Goal: Information Seeking & Learning: Learn about a topic

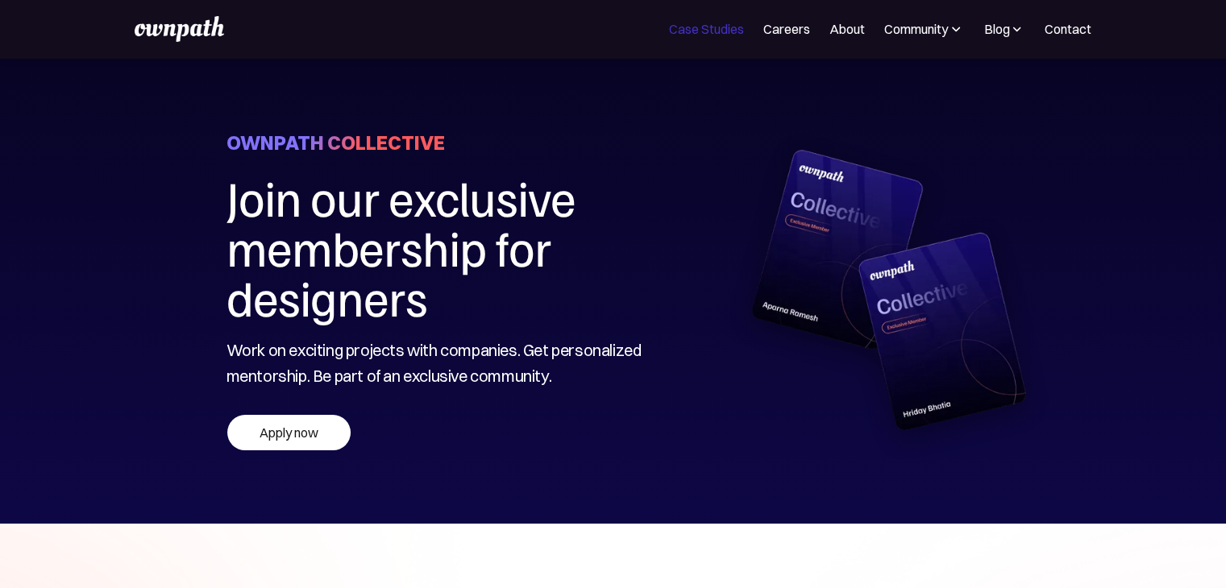
click at [709, 31] on link "Case Studies" at bounding box center [706, 28] width 75 height 19
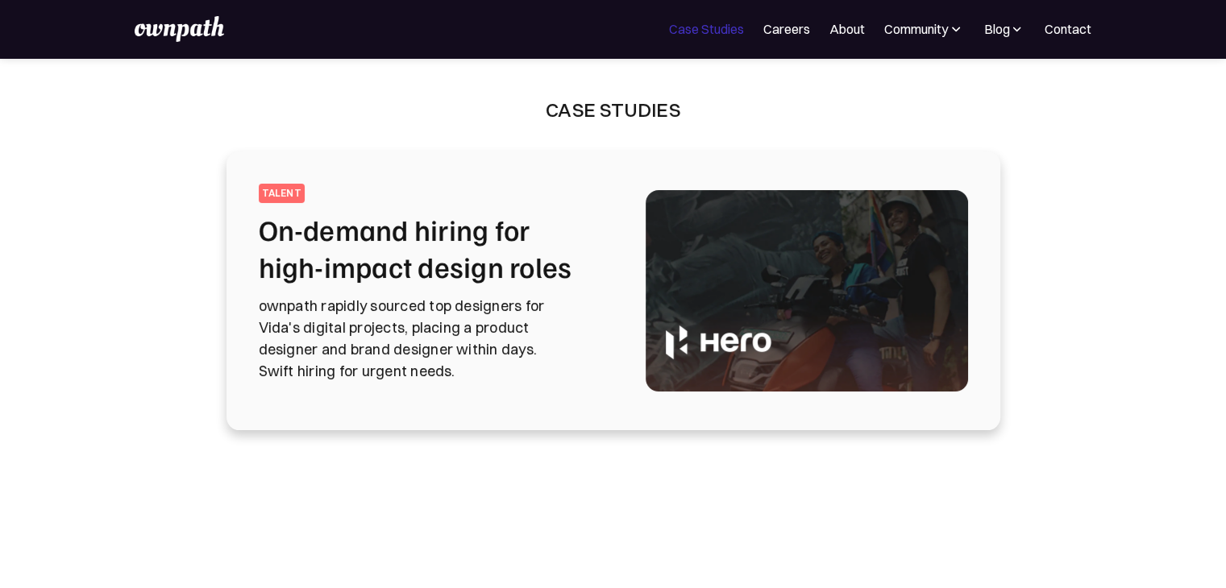
click at [720, 36] on link "Case Studies" at bounding box center [706, 28] width 75 height 19
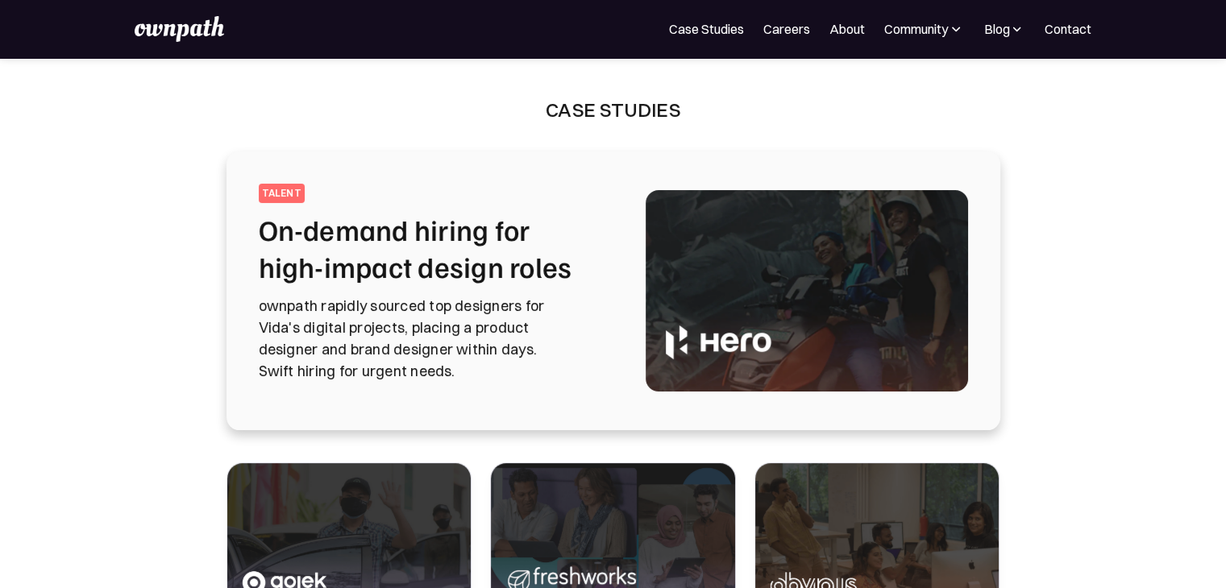
click at [153, 20] on img at bounding box center [179, 29] width 89 height 26
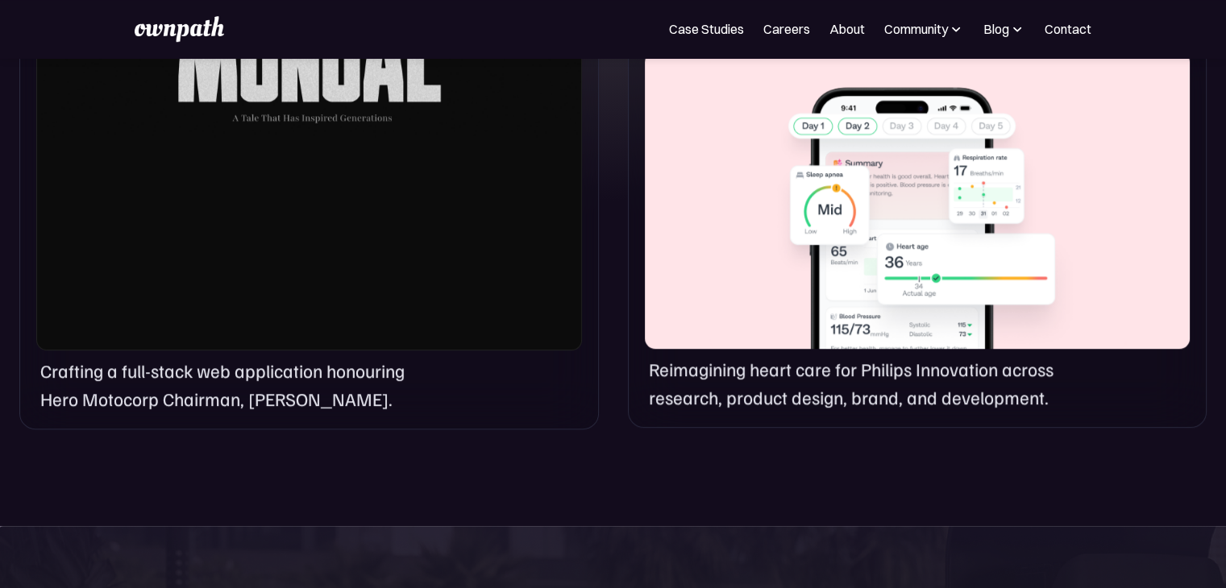
scroll to position [1256, 0]
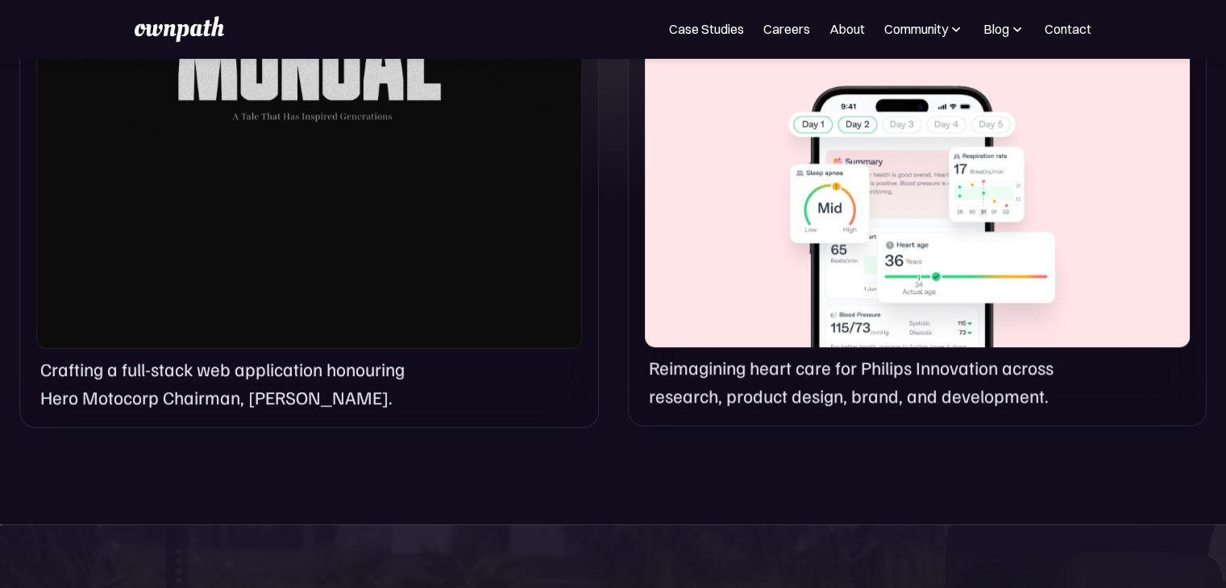
click at [780, 246] on div at bounding box center [917, 199] width 545 height 298
click at [915, 202] on div at bounding box center [917, 199] width 545 height 298
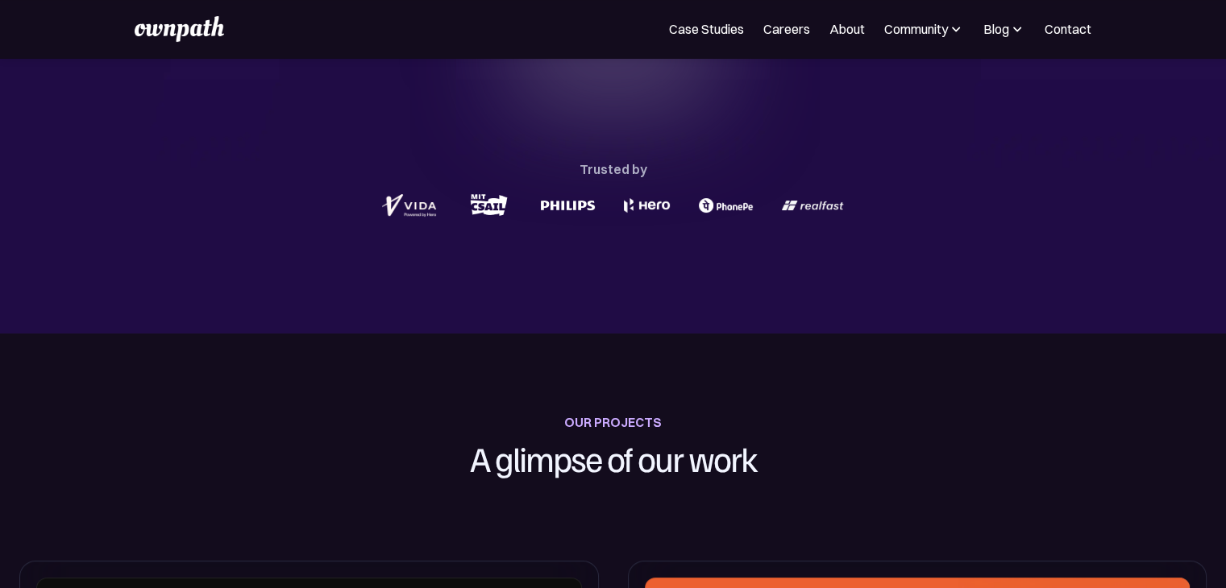
scroll to position [303, 0]
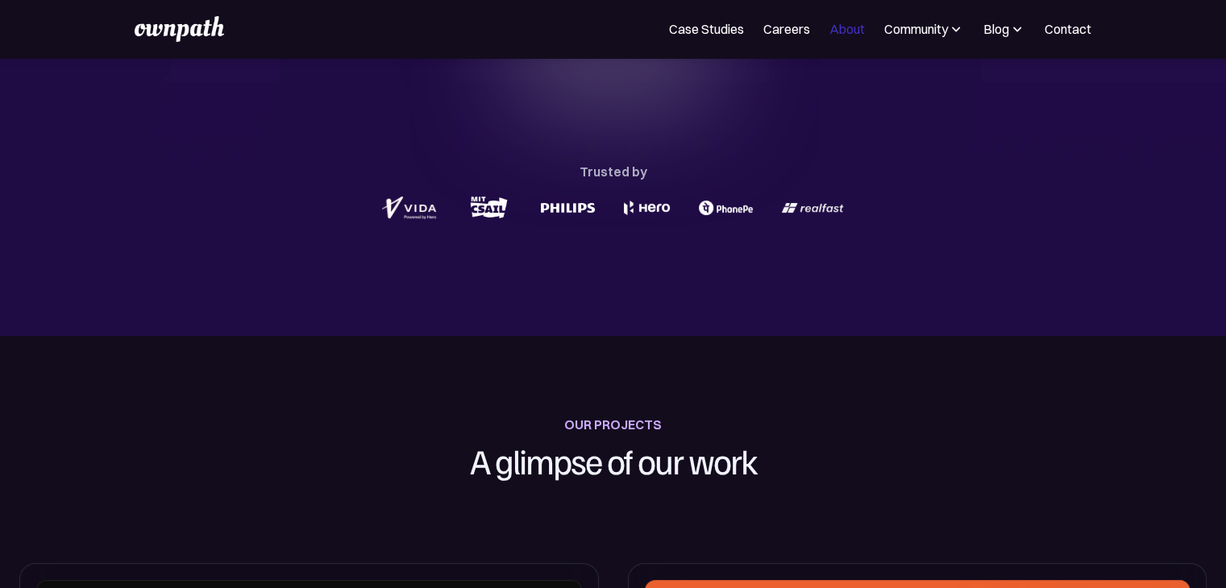
click at [842, 23] on link "About" at bounding box center [847, 28] width 35 height 19
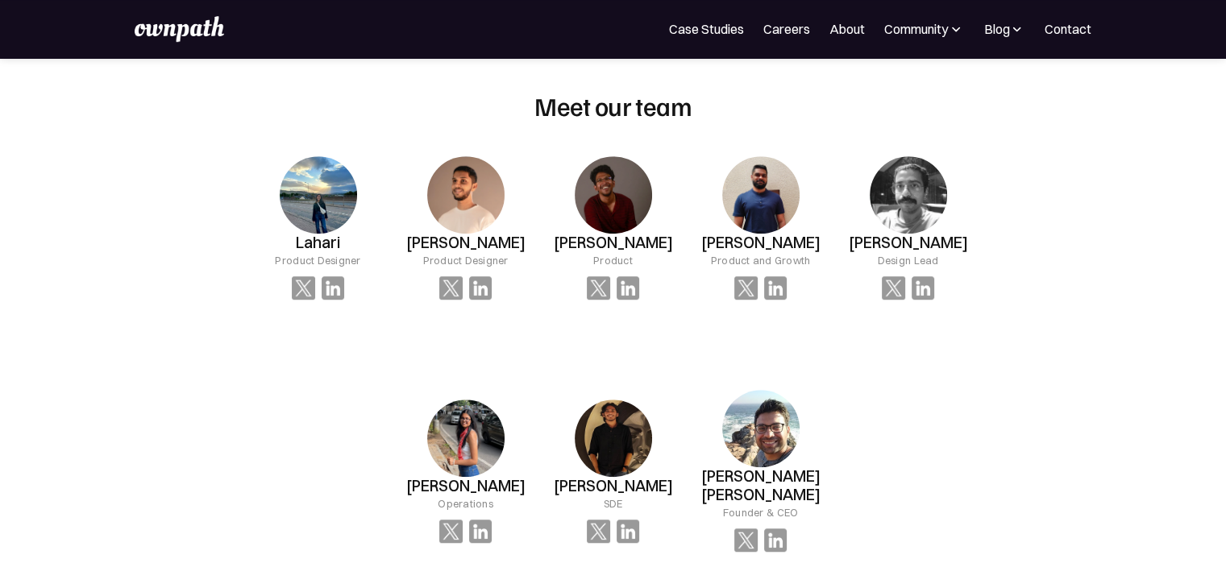
scroll to position [1081, 0]
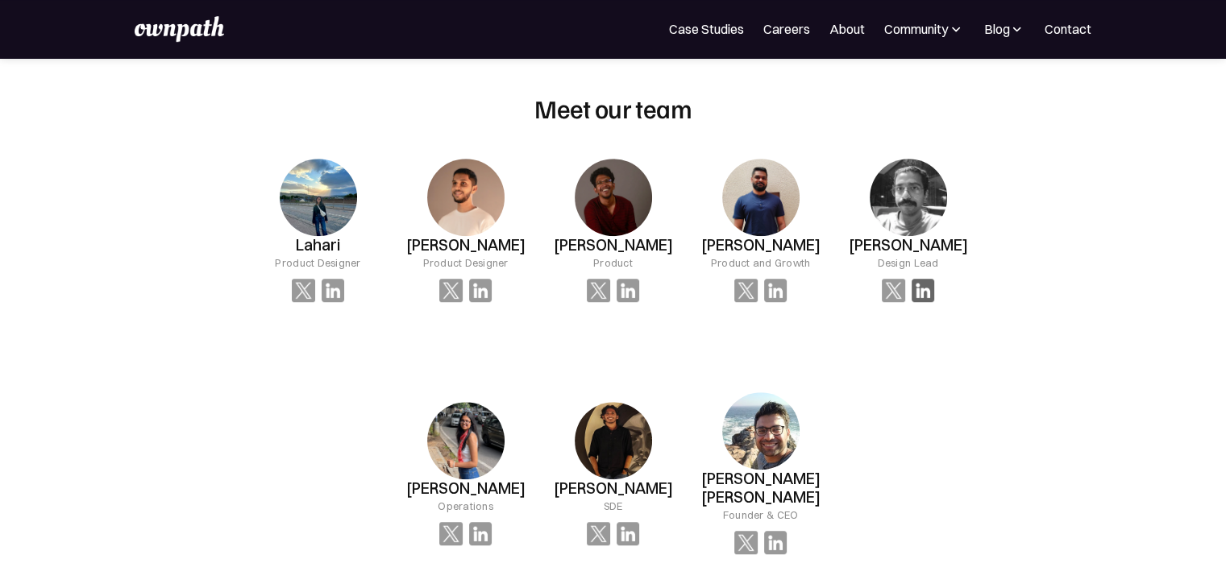
click at [922, 291] on img at bounding box center [923, 290] width 23 height 23
click at [930, 286] on img at bounding box center [923, 290] width 23 height 23
click at [919, 292] on img at bounding box center [923, 290] width 23 height 23
click at [929, 288] on img at bounding box center [923, 290] width 23 height 23
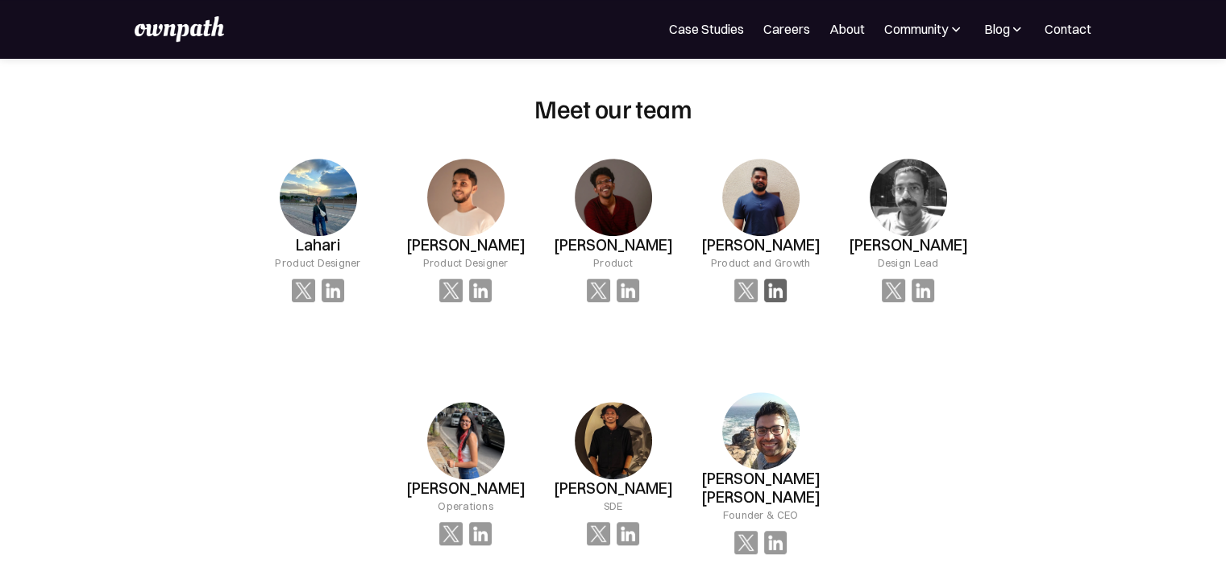
click at [782, 297] on img at bounding box center [775, 290] width 23 height 23
click at [474, 293] on img at bounding box center [480, 290] width 23 height 23
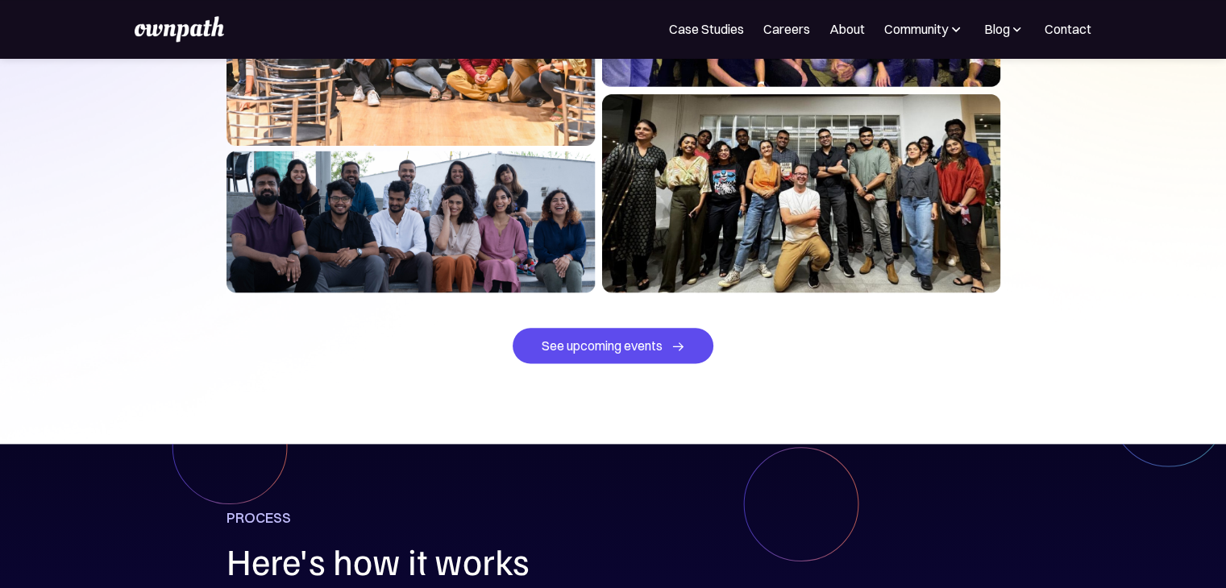
scroll to position [1960, 0]
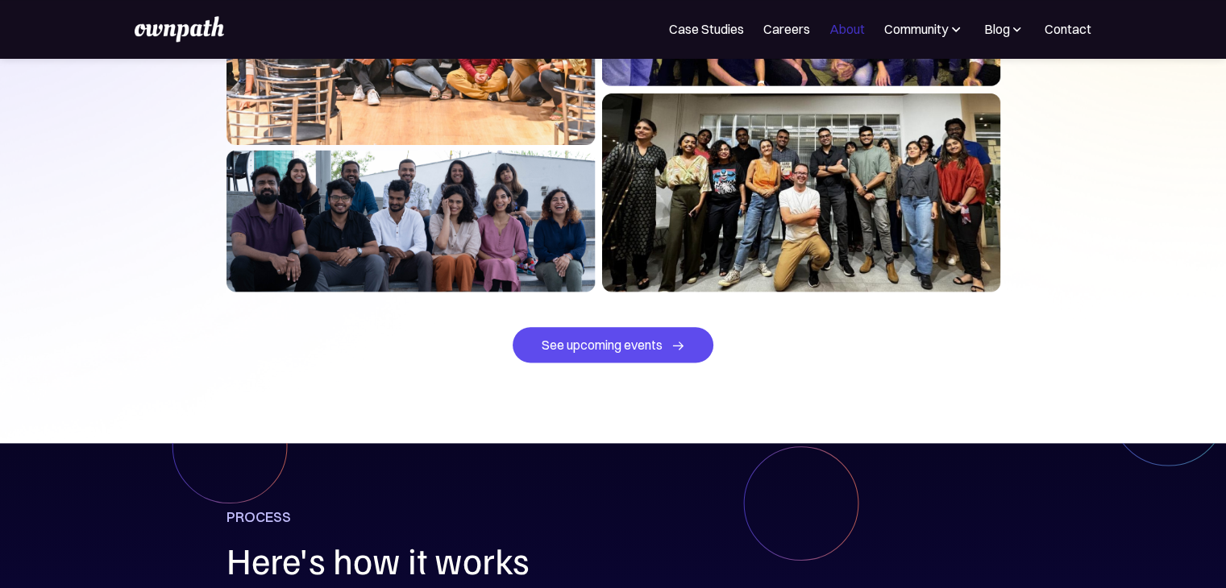
click at [830, 24] on link "About" at bounding box center [847, 28] width 35 height 19
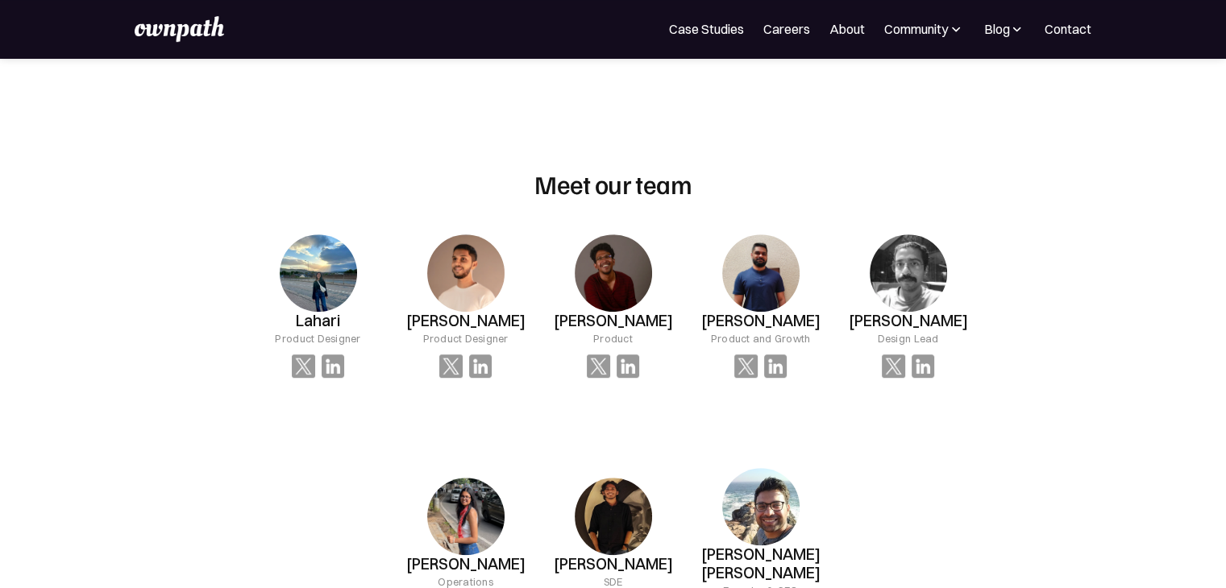
scroll to position [1087, 0]
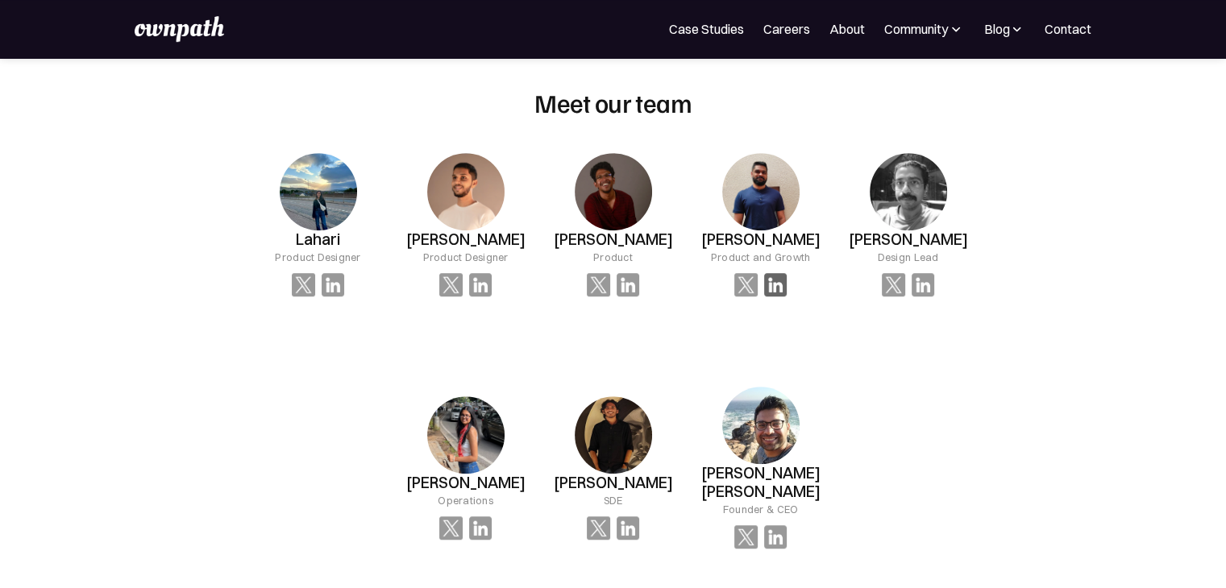
click at [774, 289] on img at bounding box center [775, 284] width 23 height 23
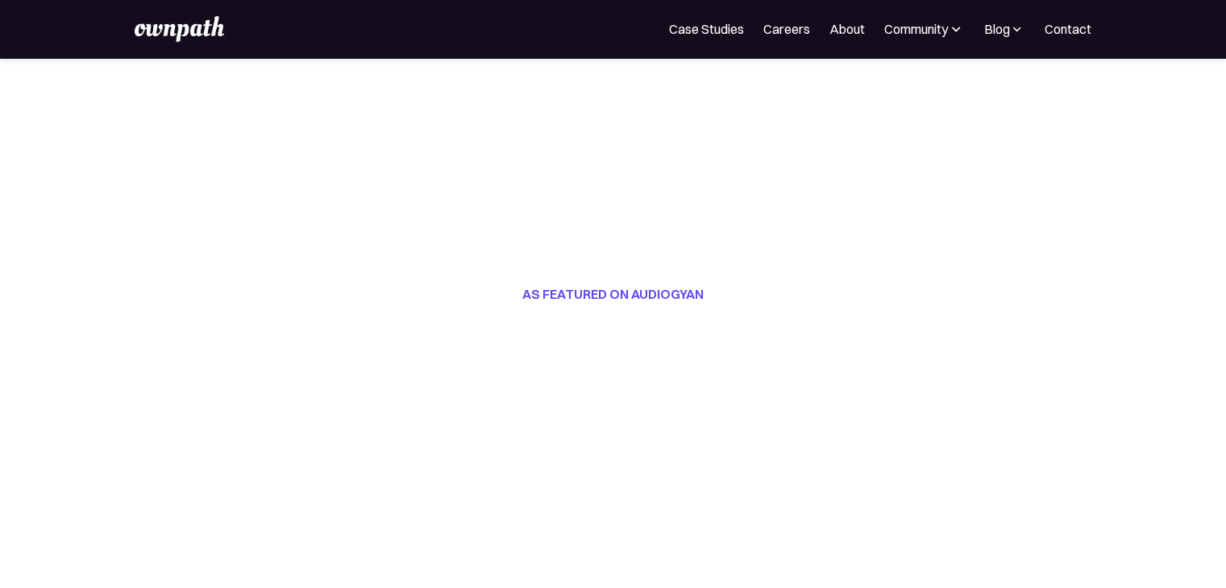
scroll to position [0, 0]
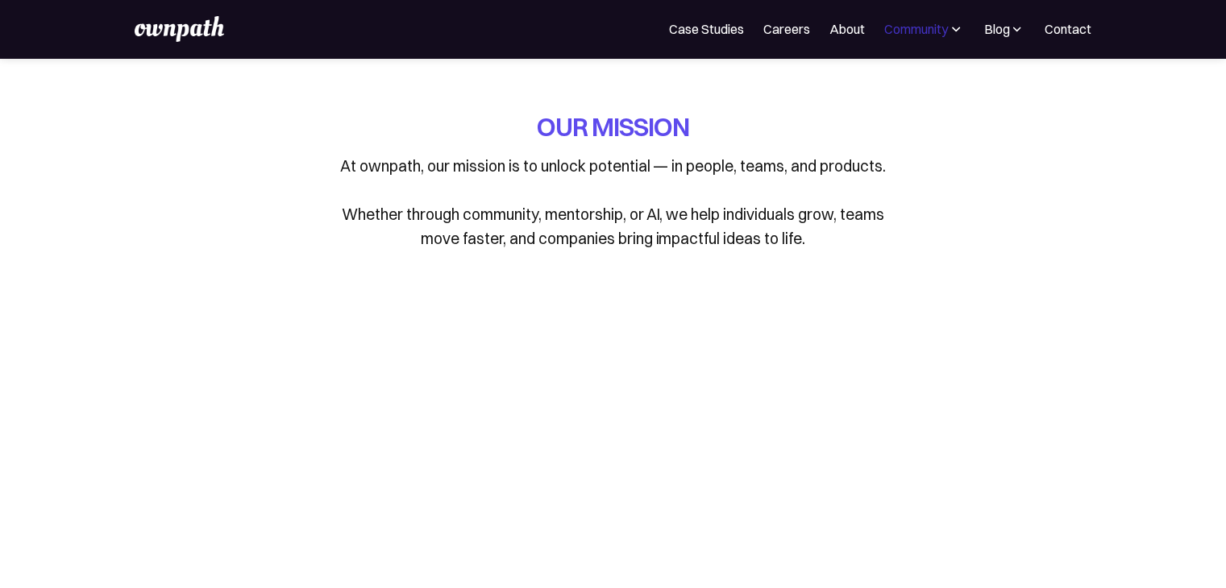
click at [927, 31] on div "Community" at bounding box center [916, 28] width 64 height 19
click at [890, 101] on link "Events" at bounding box center [888, 87] width 86 height 29
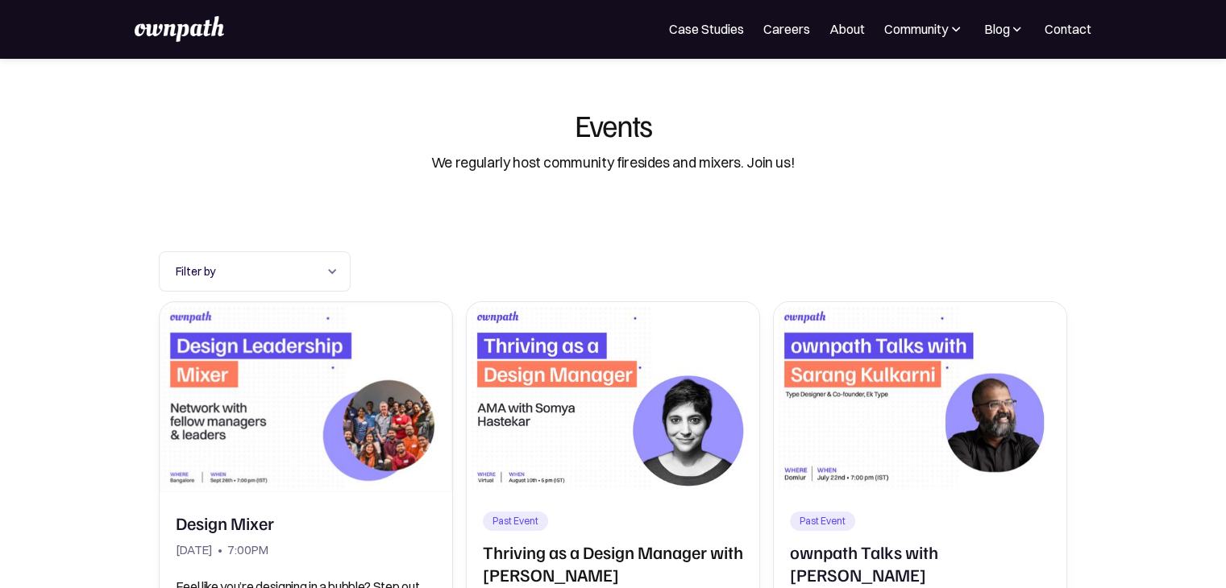
click at [958, 27] on img at bounding box center [956, 29] width 16 height 16
click at [1004, 30] on div "Blog" at bounding box center [996, 28] width 26 height 19
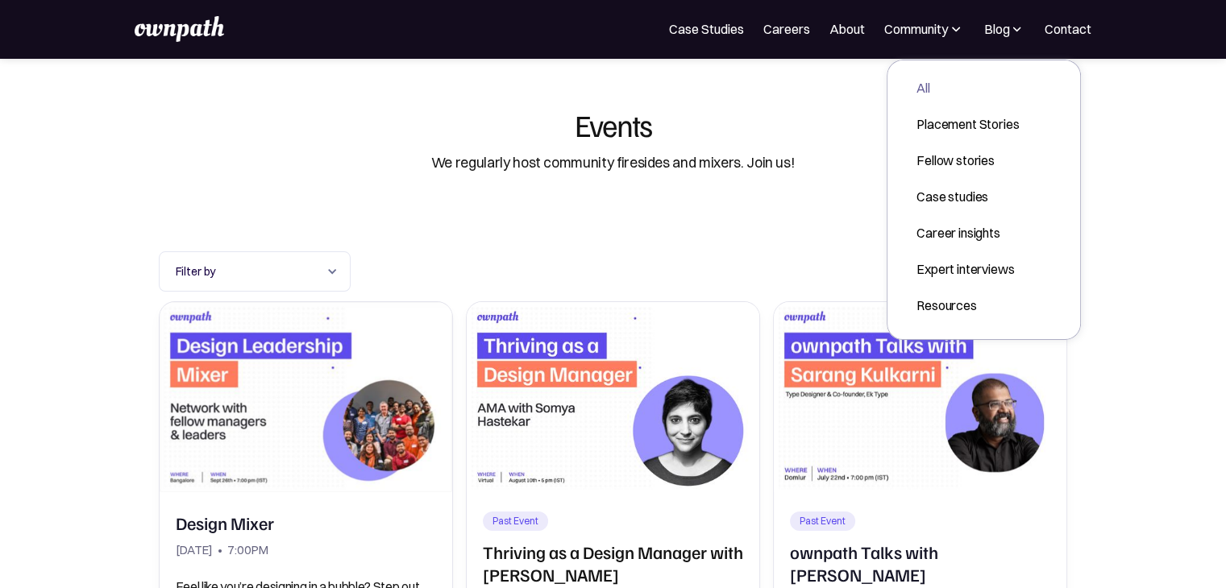
click at [936, 94] on div "All" at bounding box center [968, 87] width 102 height 19
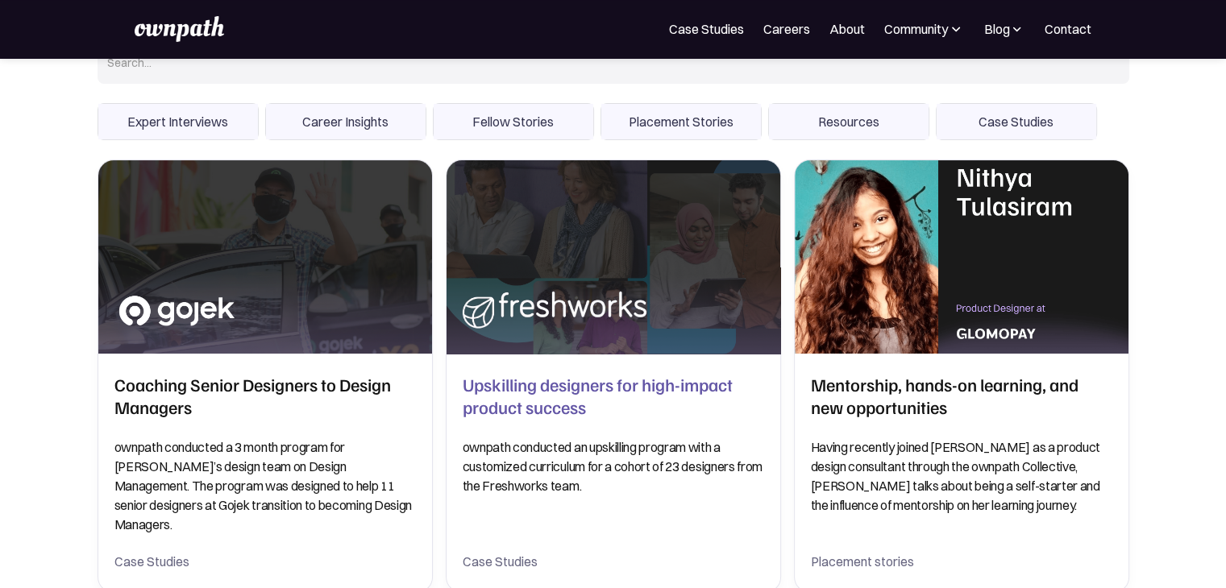
scroll to position [209, 0]
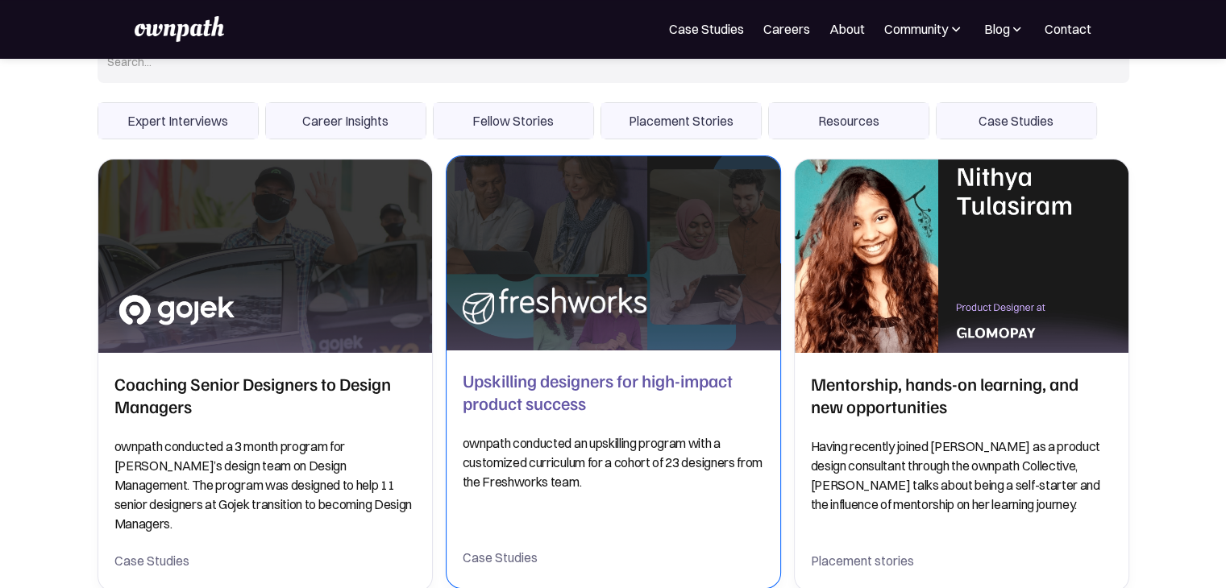
click at [674, 371] on h2 "Upskilling designers for high-impact product success" at bounding box center [613, 391] width 301 height 45
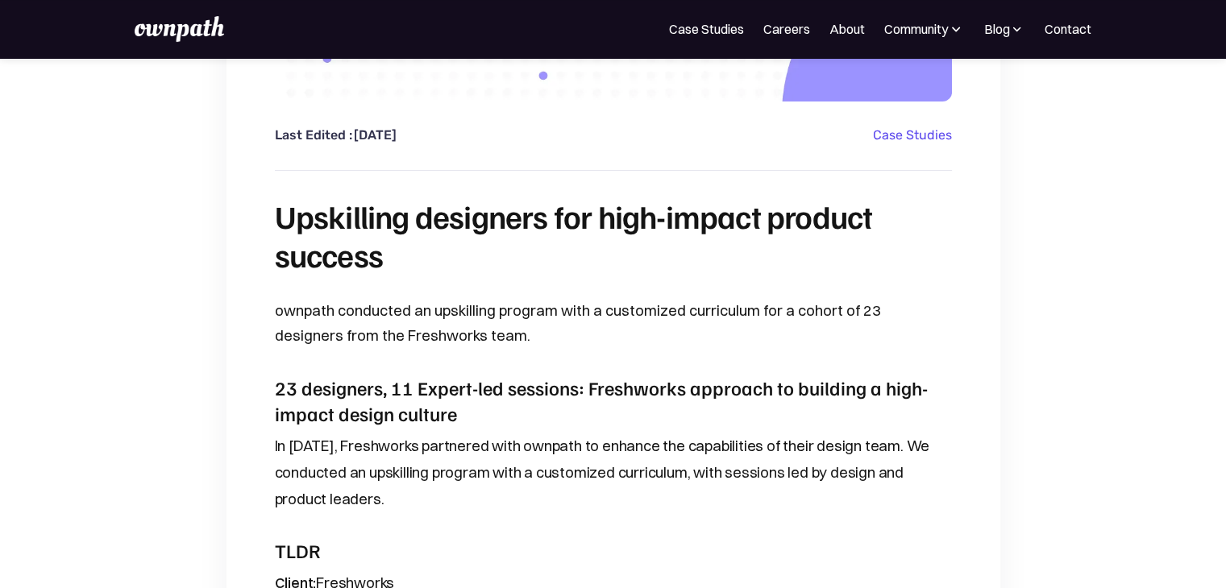
scroll to position [432, 0]
